Goal: Task Accomplishment & Management: Use online tool/utility

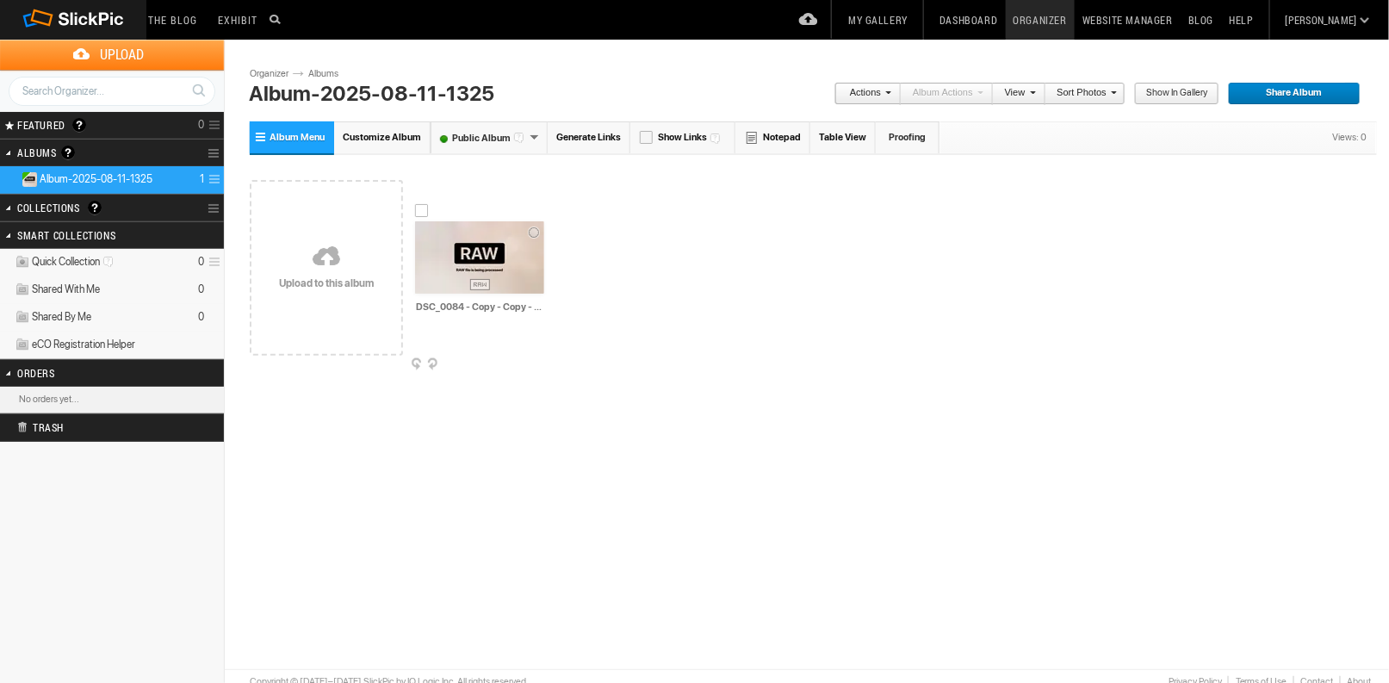
drag, startPoint x: 542, startPoint y: 348, endPoint x: 454, endPoint y: 522, distance: 194.9
click at [454, 522] on div "Please do not navigate away from this pages while images and videos are uploadi…" at bounding box center [813, 344] width 1127 height 440
click at [340, 272] on link at bounding box center [326, 257] width 153 height 199
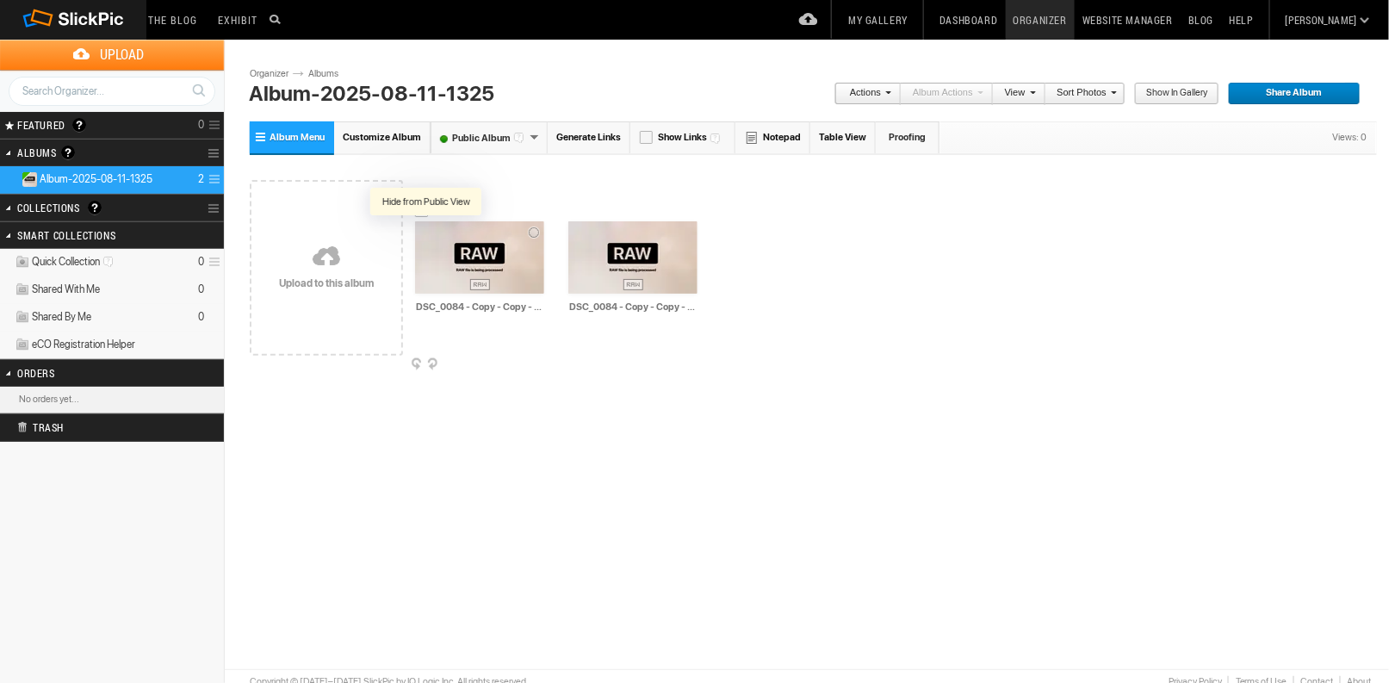
click at [425, 230] on div at bounding box center [427, 233] width 17 height 17
click at [429, 233] on div at bounding box center [427, 233] width 17 height 17
click at [574, 231] on div at bounding box center [580, 233] width 17 height 17
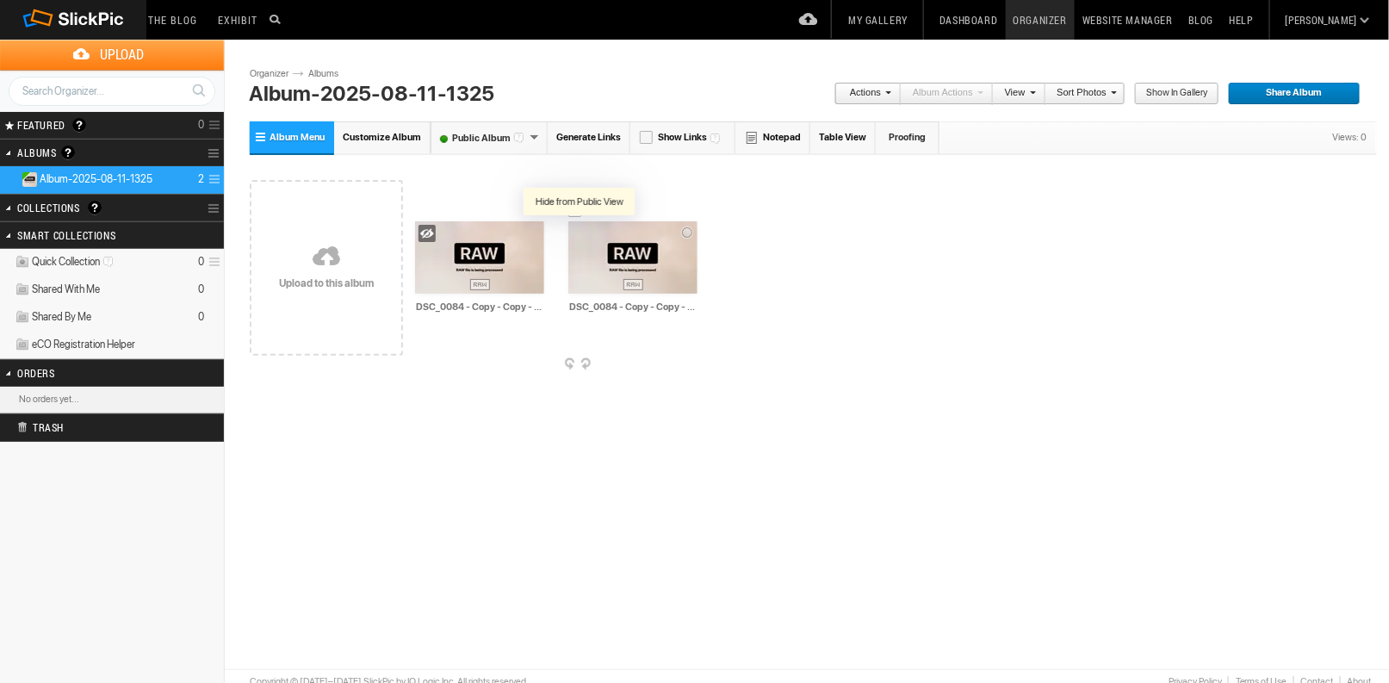
click at [579, 230] on div at bounding box center [580, 233] width 17 height 17
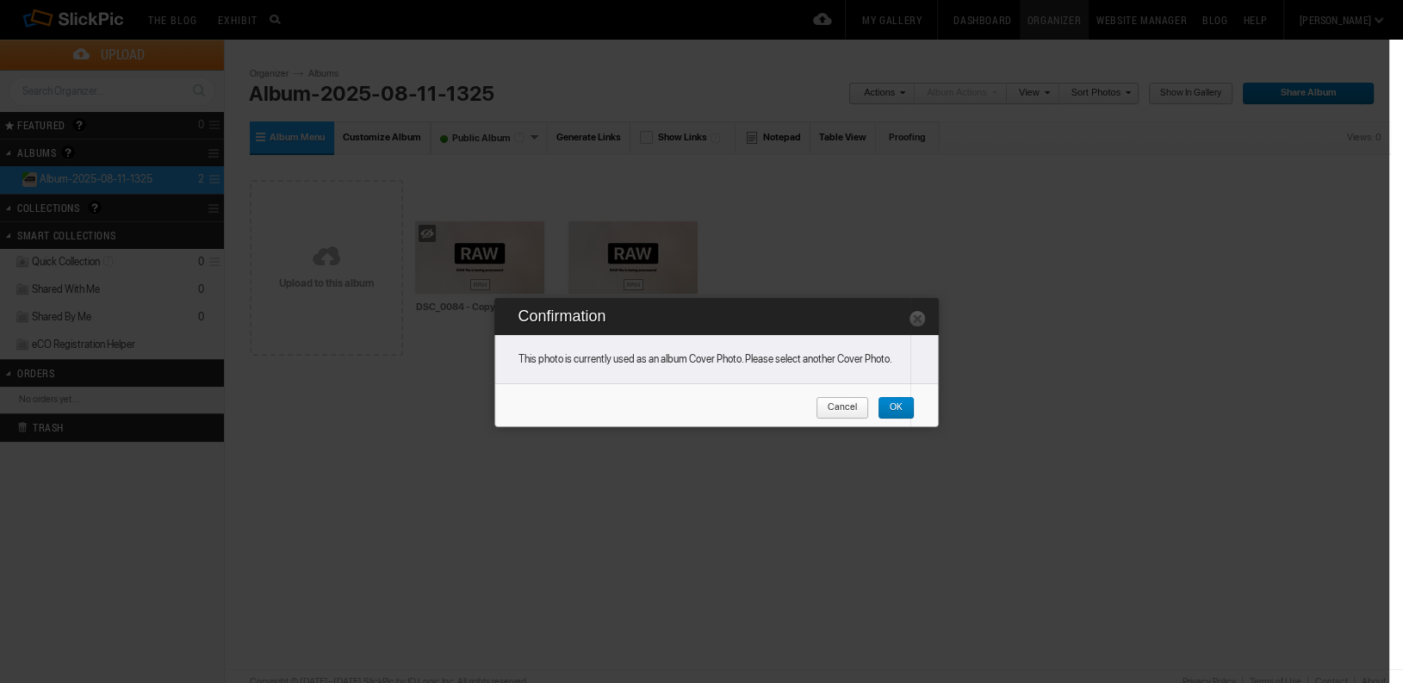
click at [902, 412] on span "OK" at bounding box center [890, 408] width 25 height 22
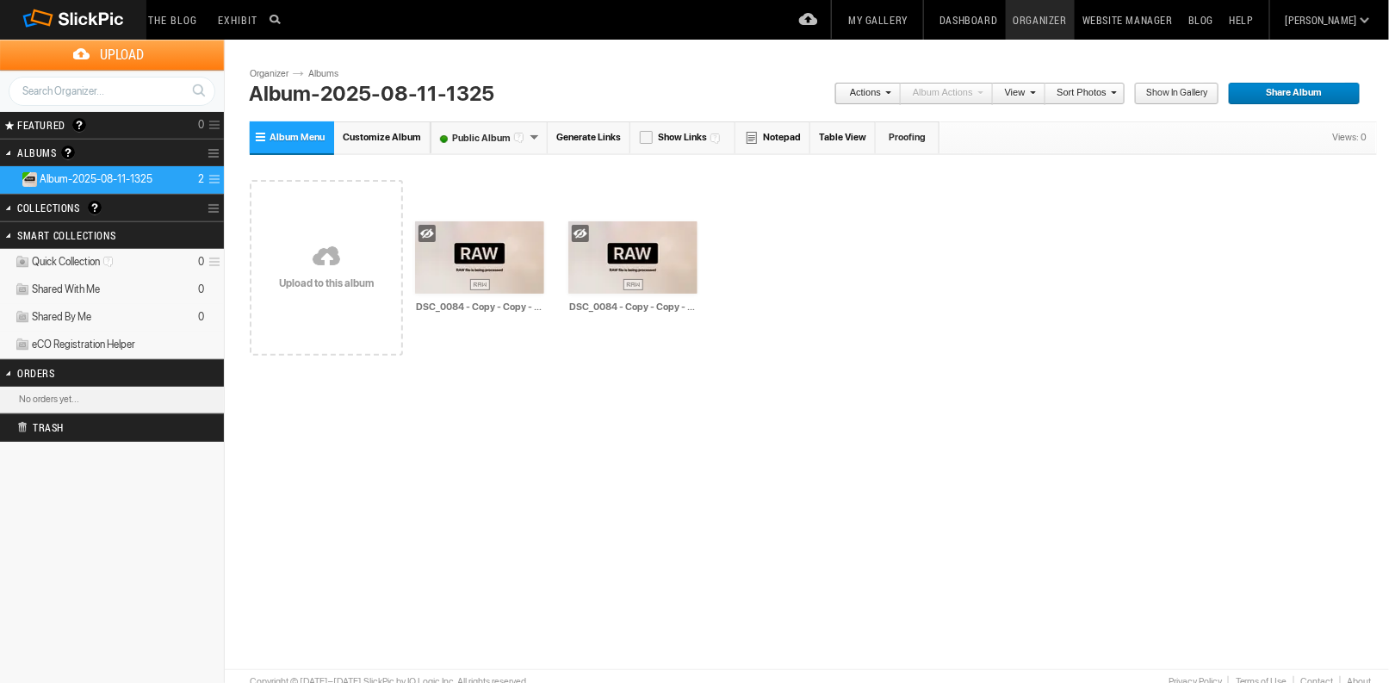
click at [344, 254] on link at bounding box center [326, 257] width 153 height 199
